Goal: Use online tool/utility

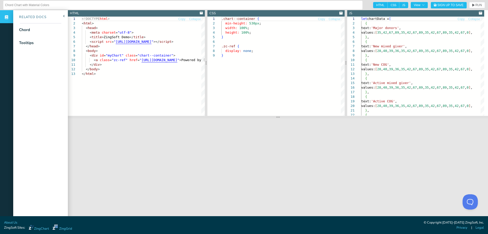
scroll to position [5, 0]
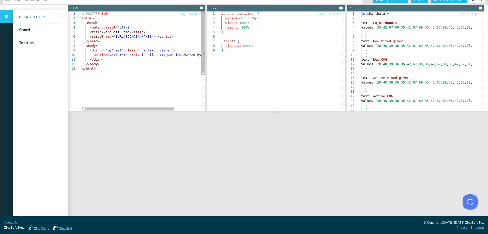
type textarea "</div> </body> </html>"
click at [150, 82] on div "<!DOCTYPE html > < html > < head > < meta charset = "utf-8" > < title > ZingSof…" at bounding box center [162, 88] width 160 height 154
click at [134, 75] on div "<!DOCTYPE html > < html > < head > < meta charset = "utf-8" > < title > ZingSof…" at bounding box center [162, 88] width 160 height 154
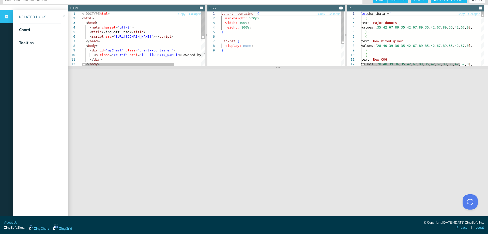
drag, startPoint x: 366, startPoint y: 113, endPoint x: 371, endPoint y: 68, distance: 45.1
click at [371, 68] on section at bounding box center [278, 67] width 420 height 3
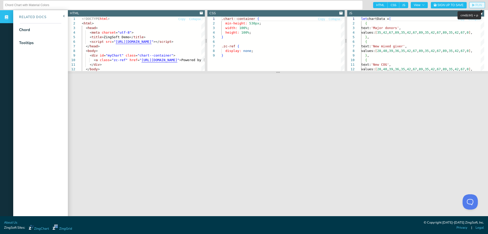
click at [470, 6] on button "RUN" at bounding box center [477, 5] width 16 height 6
click at [434, 6] on icon "button" at bounding box center [435, 5] width 3 height 3
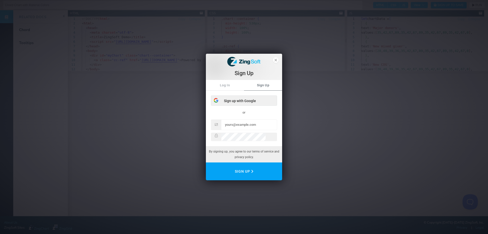
click at [226, 97] on div "Sign up with Google" at bounding box center [244, 101] width 66 height 10
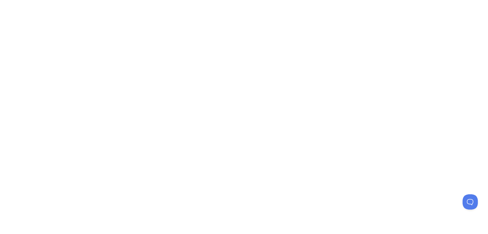
click at [353, 105] on div at bounding box center [244, 117] width 488 height 234
click at [260, 88] on div at bounding box center [244, 117] width 488 height 234
